Goal: Task Accomplishment & Management: Use online tool/utility

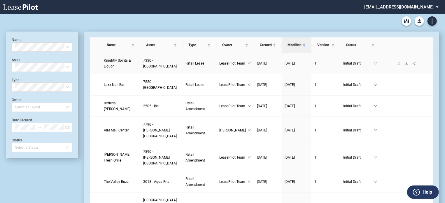
click at [116, 65] on span "Knightly Spirits & Liquor" at bounding box center [117, 63] width 27 height 10
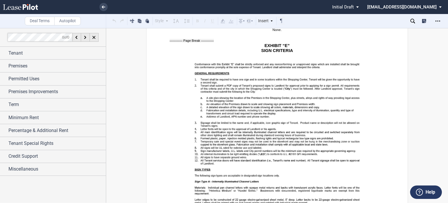
scroll to position [6888, 0]
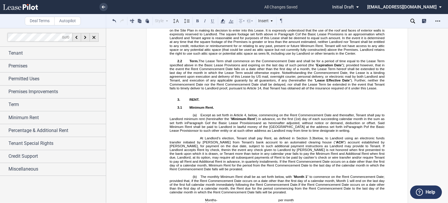
scroll to position [619, 0]
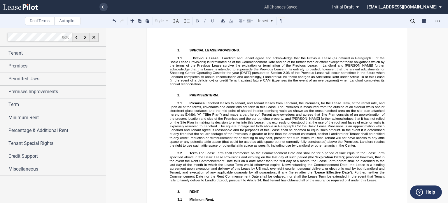
click at [257, 82] on span "for the year [DATE] pursuant to Section 2.03 of the Previous Lease will occur s…" at bounding box center [278, 76] width 216 height 11
click at [193, 75] on span "ustments for Shopping Center Operating Costs" at bounding box center [278, 71] width 216 height 8
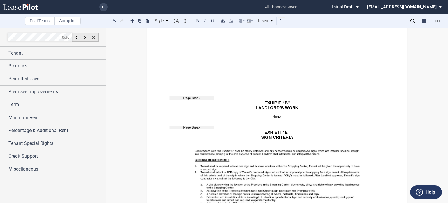
scroll to position [6902, 0]
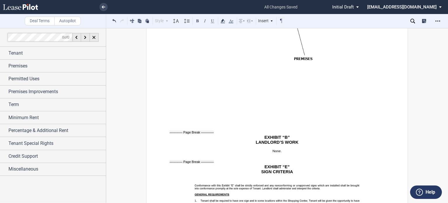
drag, startPoint x: 167, startPoint y: 155, endPoint x: 263, endPoint y: 155, distance: 95.1
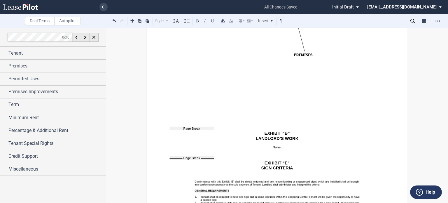
drag, startPoint x: 168, startPoint y: 148, endPoint x: 253, endPoint y: 155, distance: 85.5
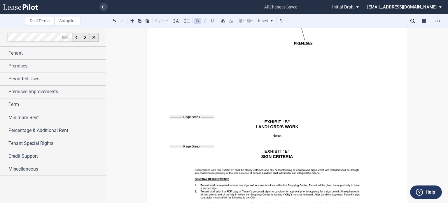
drag, startPoint x: 275, startPoint y: 43, endPoint x: 296, endPoint y: 101, distance: 61.5
drag, startPoint x: 295, startPoint y: 53, endPoint x: 354, endPoint y: 37, distance: 60.4
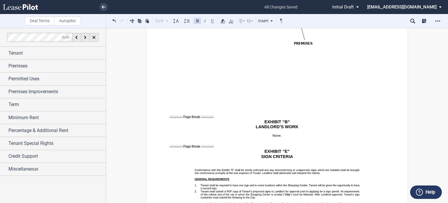
drag, startPoint x: 354, startPoint y: 37, endPoint x: 277, endPoint y: 39, distance: 76.2
drag, startPoint x: 275, startPoint y: 42, endPoint x: 299, endPoint y: 72, distance: 37.8
drag, startPoint x: 275, startPoint y: 43, endPoint x: 301, endPoint y: 68, distance: 36.3
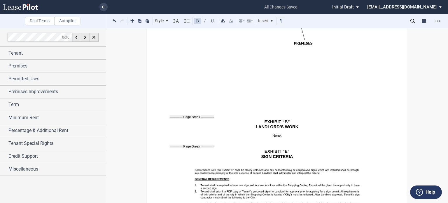
drag, startPoint x: 275, startPoint y: 43, endPoint x: 303, endPoint y: 62, distance: 32.9
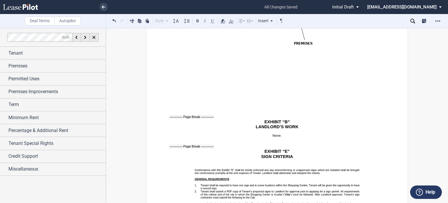
drag, startPoint x: 292, startPoint y: 53, endPoint x: 276, endPoint y: 56, distance: 16.4
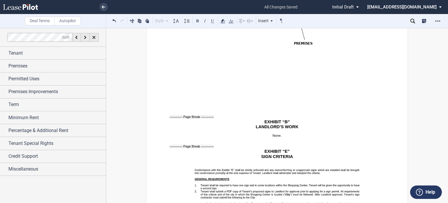
drag, startPoint x: 342, startPoint y: 57, endPoint x: 274, endPoint y: 43, distance: 68.8
drag, startPoint x: 275, startPoint y: 42, endPoint x: 291, endPoint y: 66, distance: 29.3
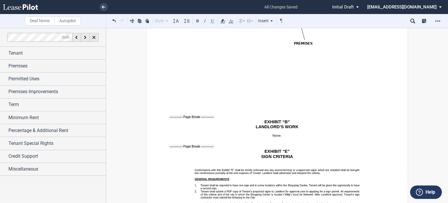
drag, startPoint x: 299, startPoint y: 47, endPoint x: 298, endPoint y: 53, distance: 5.5
drag, startPoint x: 299, startPoint y: 41, endPoint x: 307, endPoint y: 53, distance: 14.6
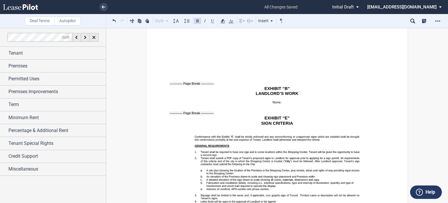
scroll to position [6890, 0]
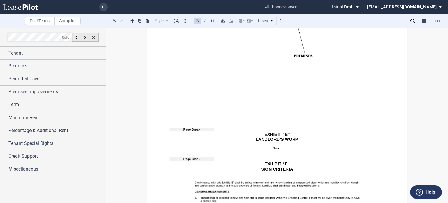
drag, startPoint x: 350, startPoint y: 148, endPoint x: 355, endPoint y: 148, distance: 5.6
drag, startPoint x: 342, startPoint y: 149, endPoint x: 348, endPoint y: 148, distance: 6.0
drag, startPoint x: 195, startPoint y: 151, endPoint x: 257, endPoint y: 151, distance: 62.4
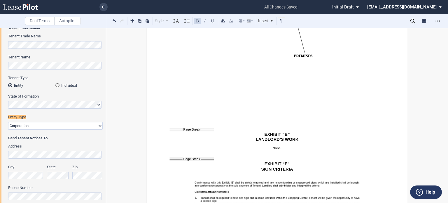
scroll to position [37, 0]
drag, startPoint x: 274, startPoint y: 56, endPoint x: 312, endPoint y: 79, distance: 44.0
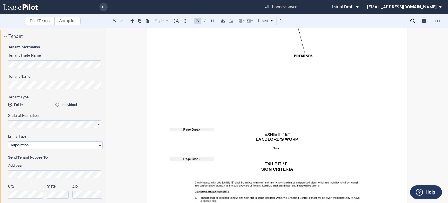
drag, startPoint x: 167, startPoint y: 146, endPoint x: 239, endPoint y: 150, distance: 72.2
drag, startPoint x: 214, startPoint y: 150, endPoint x: 162, endPoint y: 147, distance: 52.0
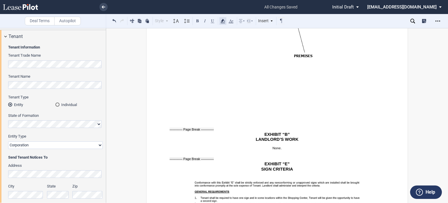
click at [224, 21] on icon at bounding box center [222, 21] width 7 height 7
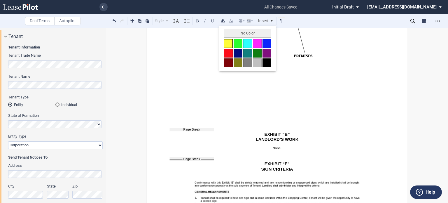
click at [228, 44] on button at bounding box center [228, 43] width 9 height 9
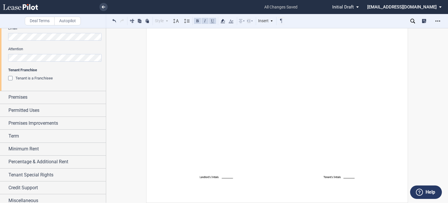
scroll to position [220, 0]
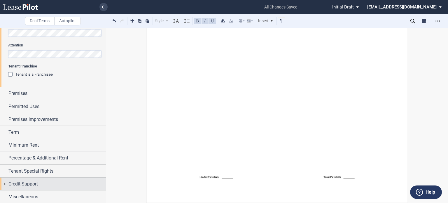
click at [85, 180] on div "Credit Support" at bounding box center [56, 183] width 97 height 7
click at [8, 192] on div "Guarantor" at bounding box center [11, 195] width 6 height 6
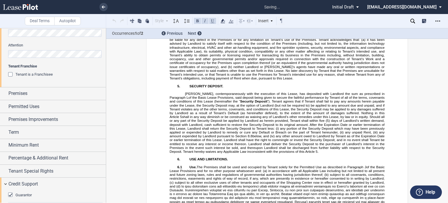
scroll to position [172, 0]
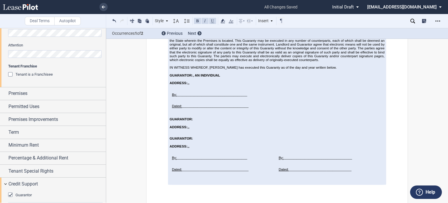
scroll to position [8588, 0]
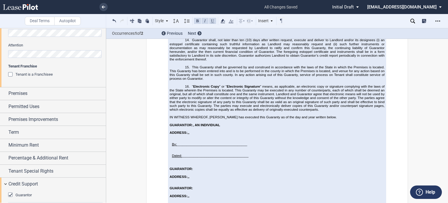
click at [13, 192] on div "Guarantor" at bounding box center [11, 195] width 6 height 6
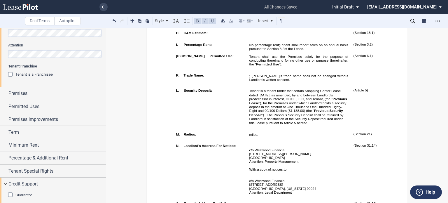
scroll to position [0, 0]
